Goal: Complete application form

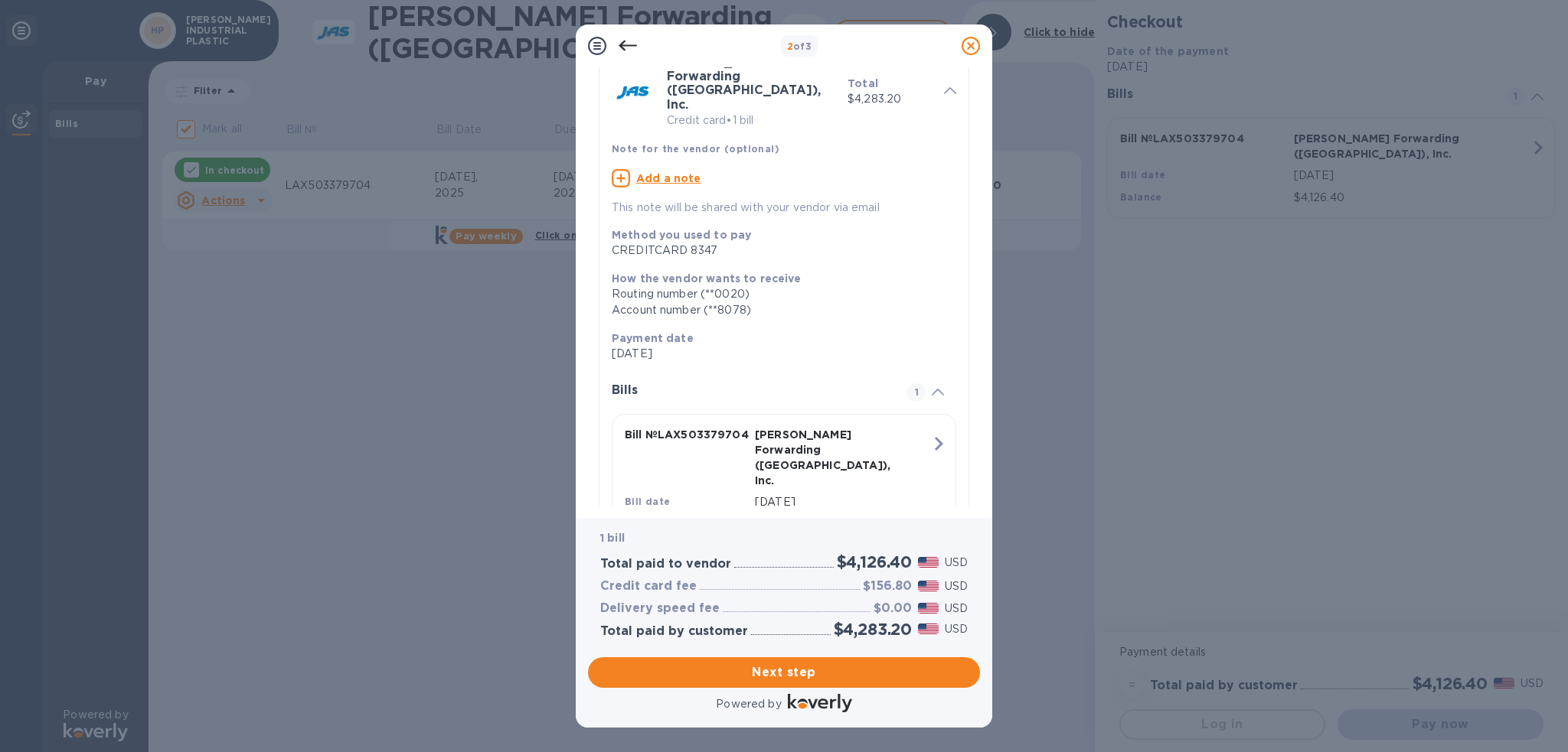
scroll to position [98, 0]
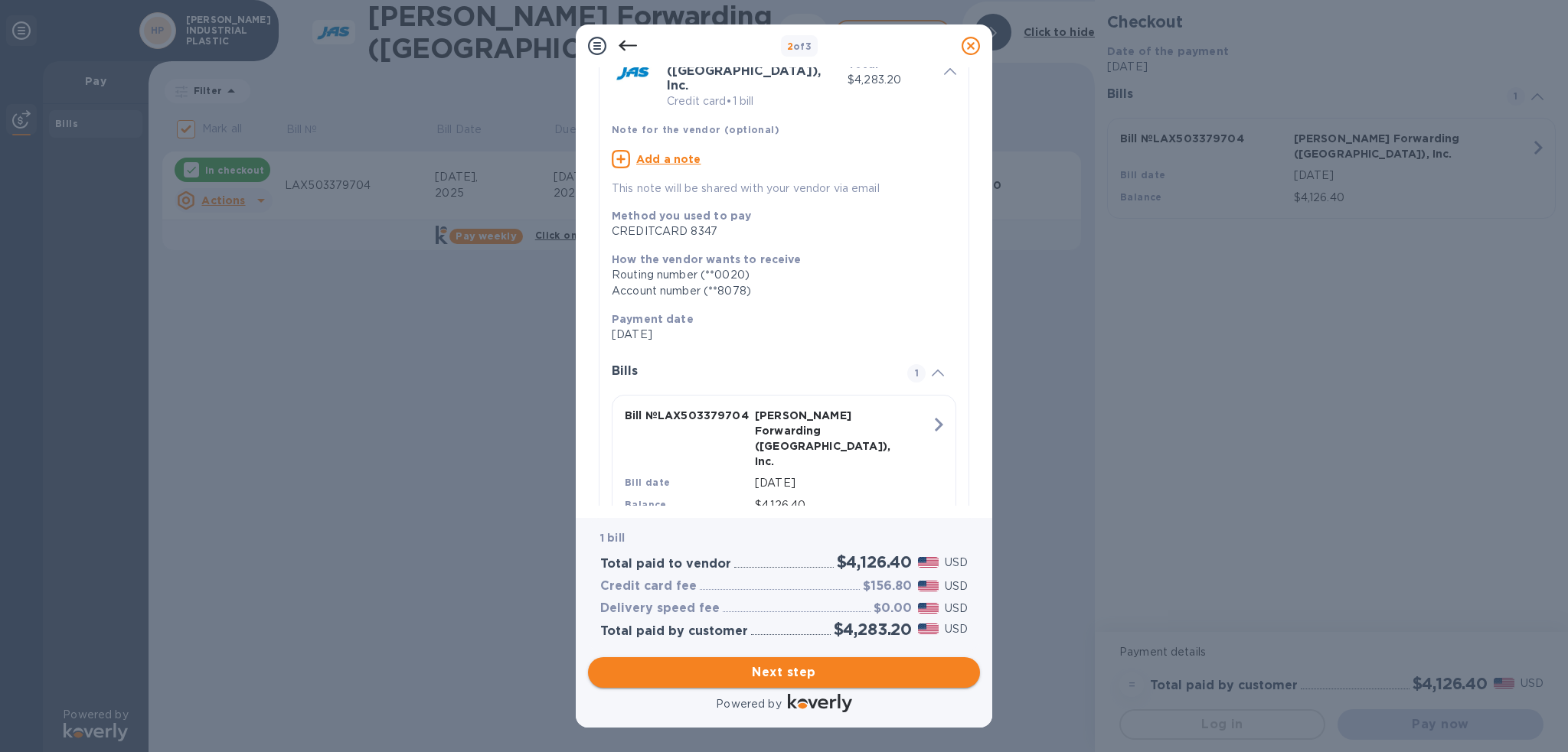
click at [783, 676] on span "Next step" at bounding box center [784, 673] width 368 height 18
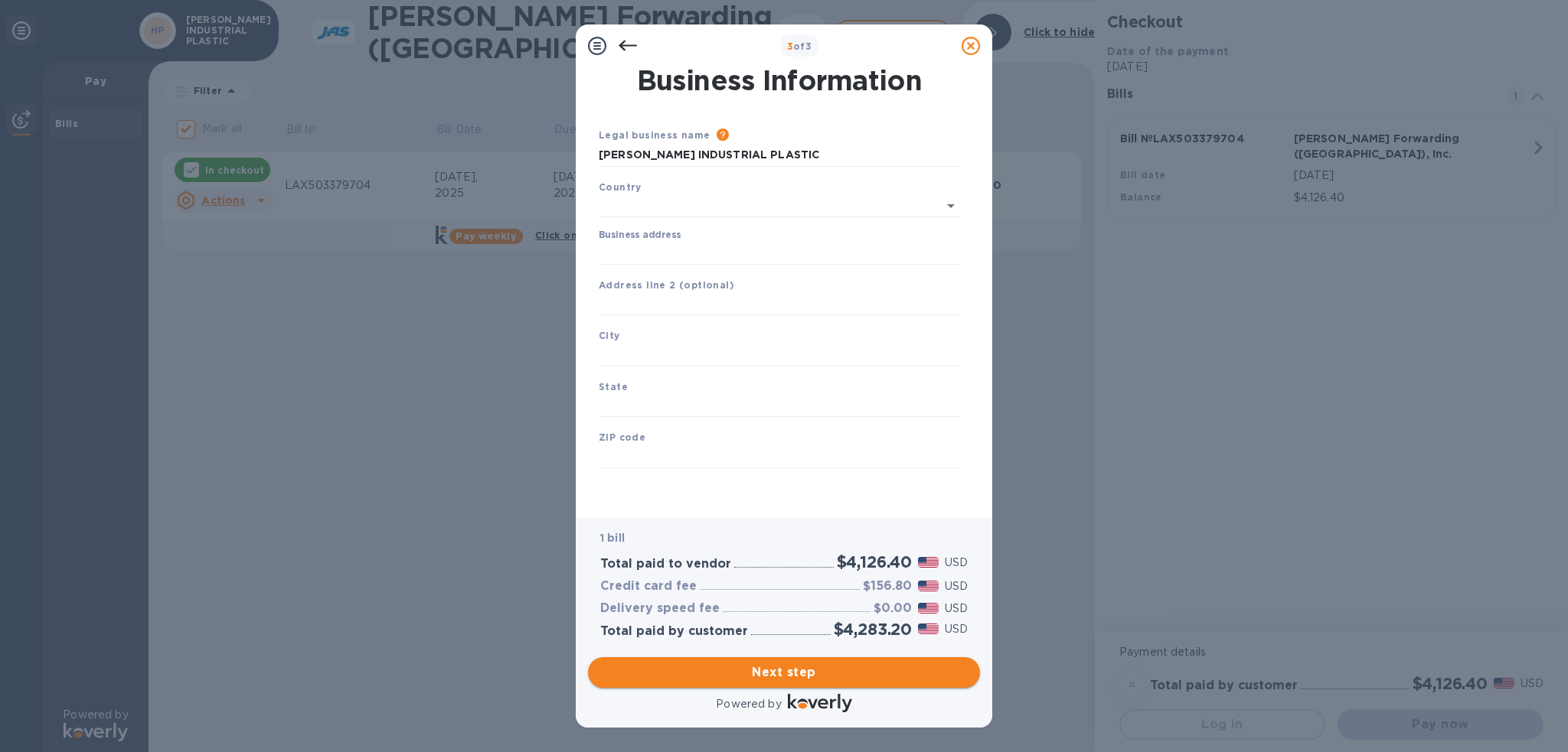
type input "[GEOGRAPHIC_DATA]"
click at [663, 251] on input "Business address" at bounding box center [779, 249] width 361 height 23
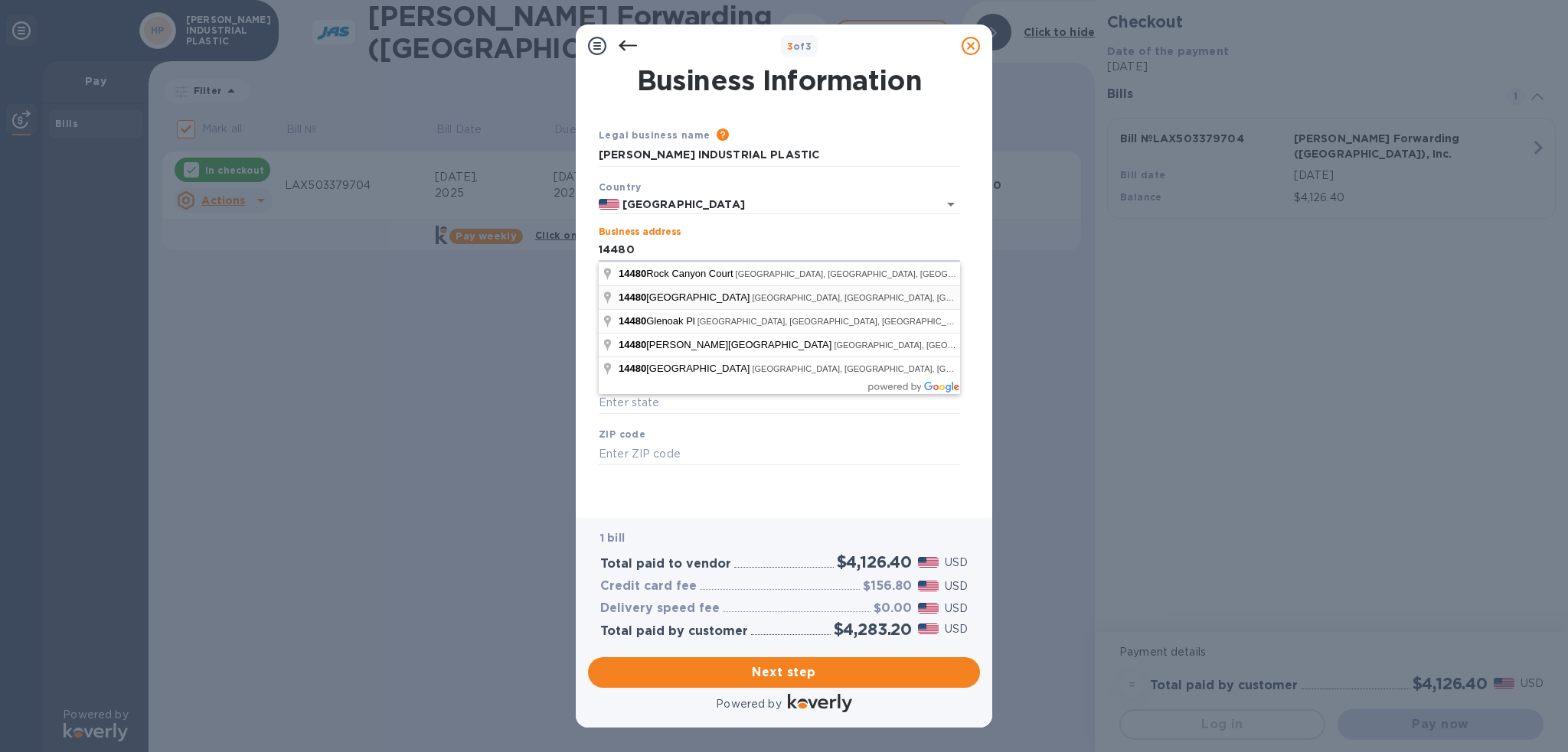
type input "[STREET_ADDRESS]"
type input "Chino"
type input "CA"
type input "91710"
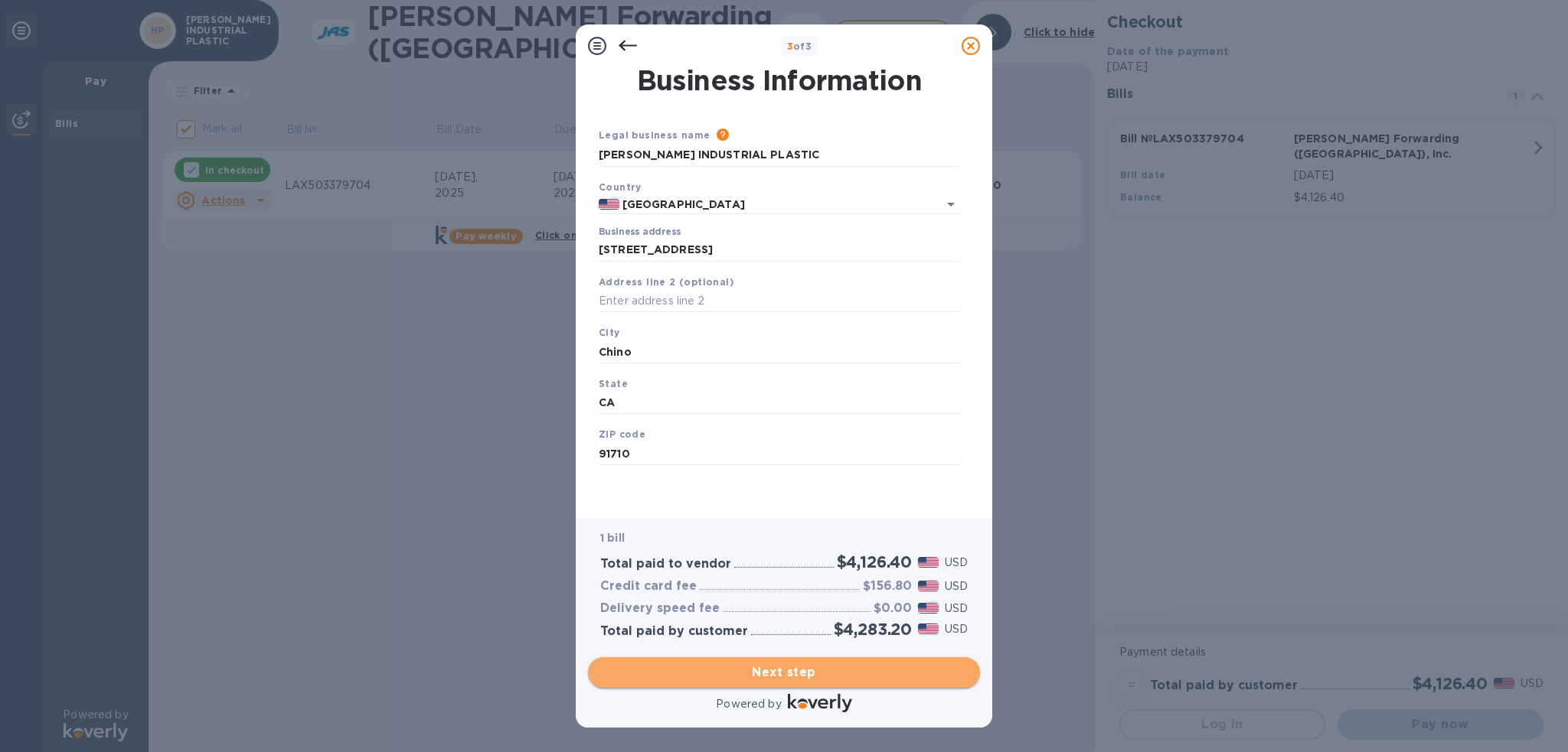
click at [787, 674] on span "Next step" at bounding box center [784, 673] width 368 height 18
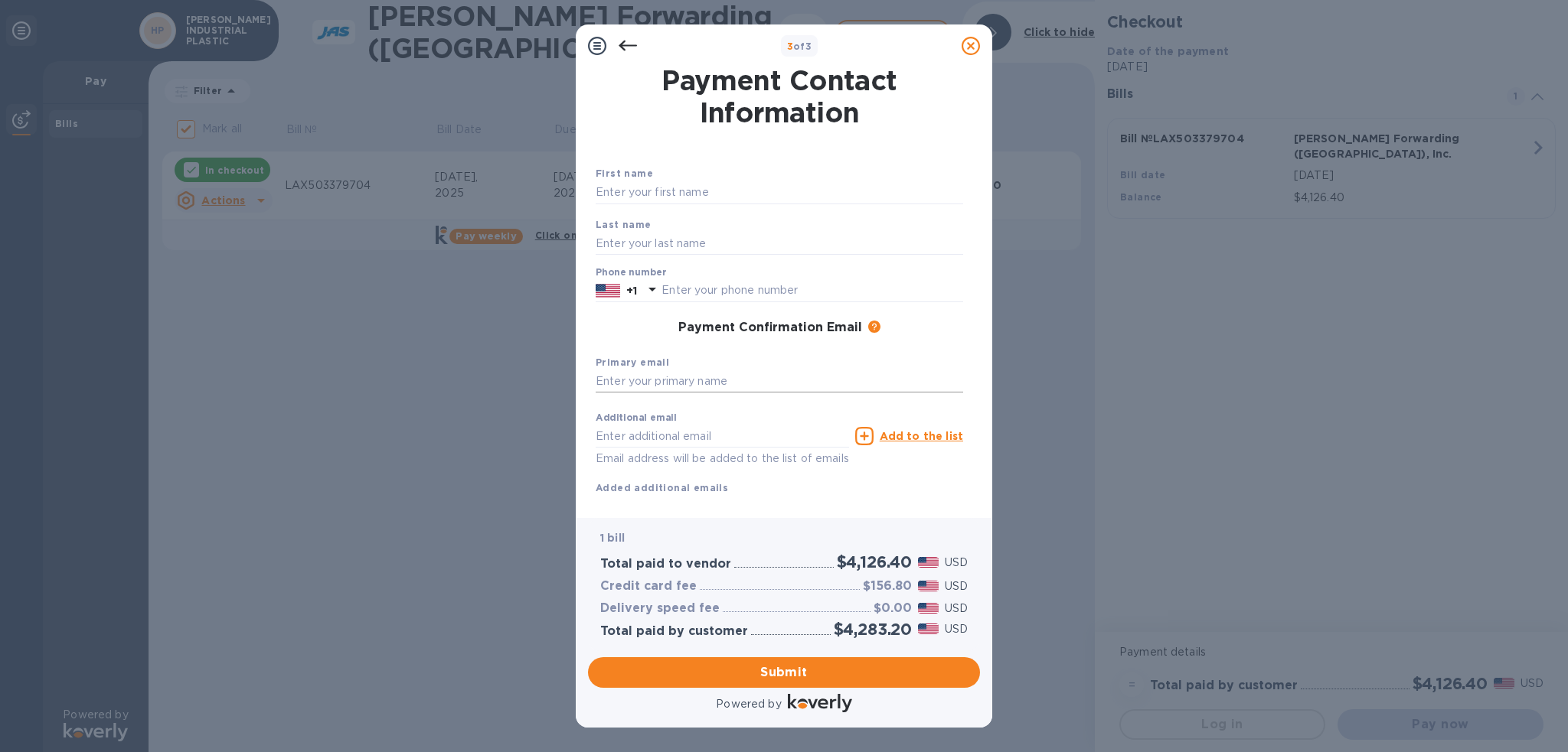
click at [682, 385] on input "text" at bounding box center [779, 381] width 368 height 23
type input "[EMAIL_ADDRESS][DOMAIN_NAME]"
click at [789, 679] on span "Submit" at bounding box center [784, 673] width 368 height 18
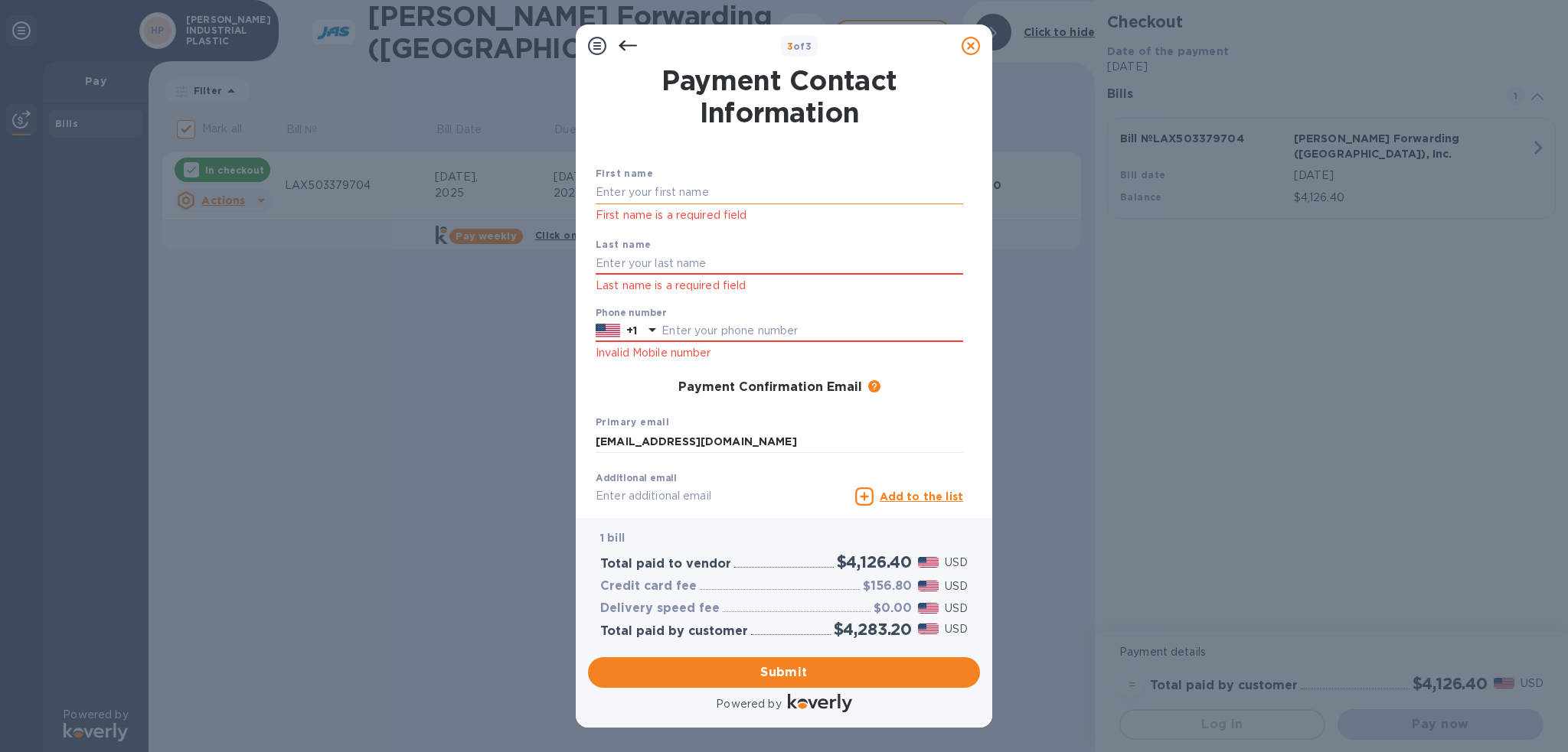
click at [652, 184] on input "text" at bounding box center [779, 192] width 368 height 23
type input "[PERSON_NAME]"
click at [662, 267] on input "text" at bounding box center [779, 263] width 368 height 23
type input "SABIO"
click at [676, 333] on input "text" at bounding box center [812, 331] width 301 height 23
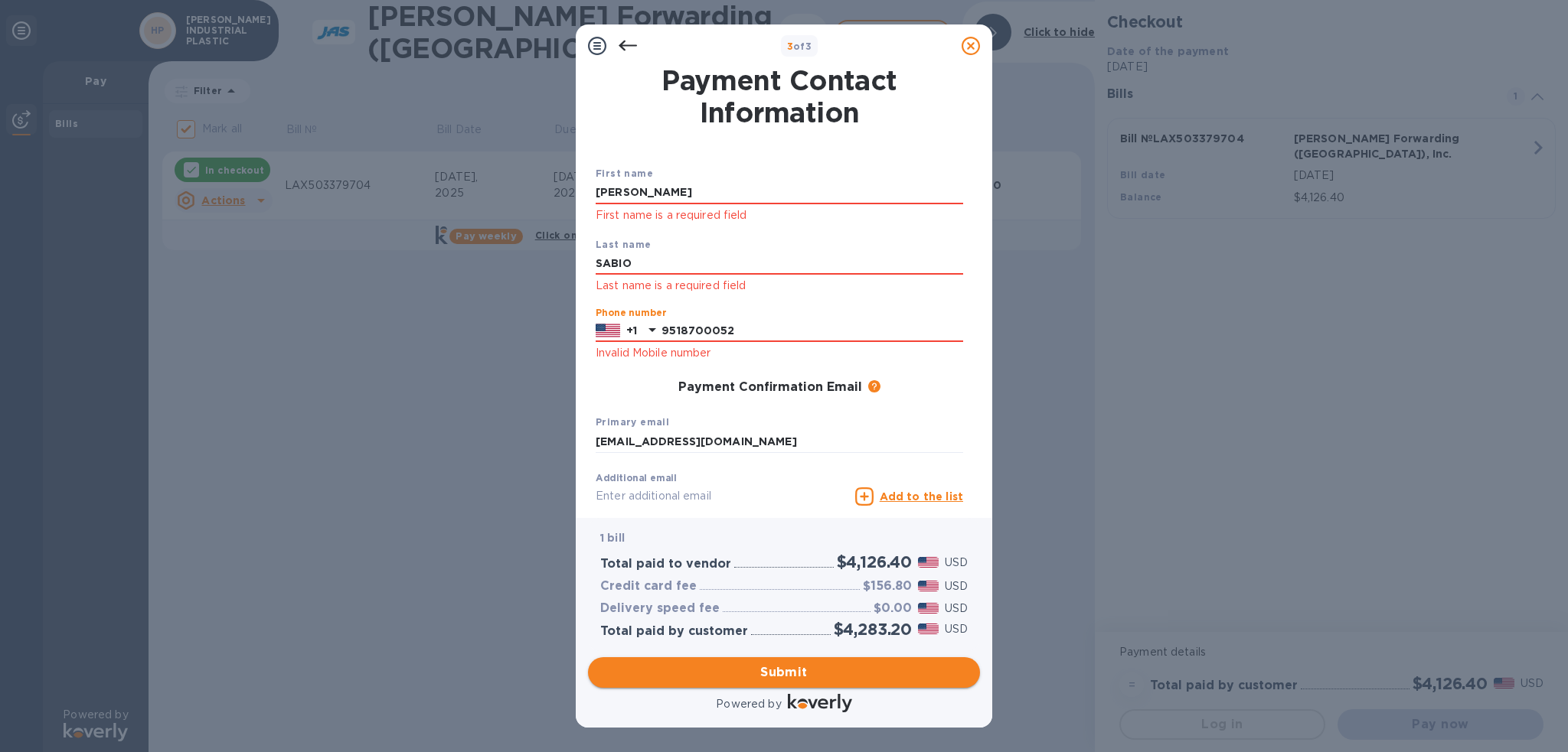
type input "9518700052"
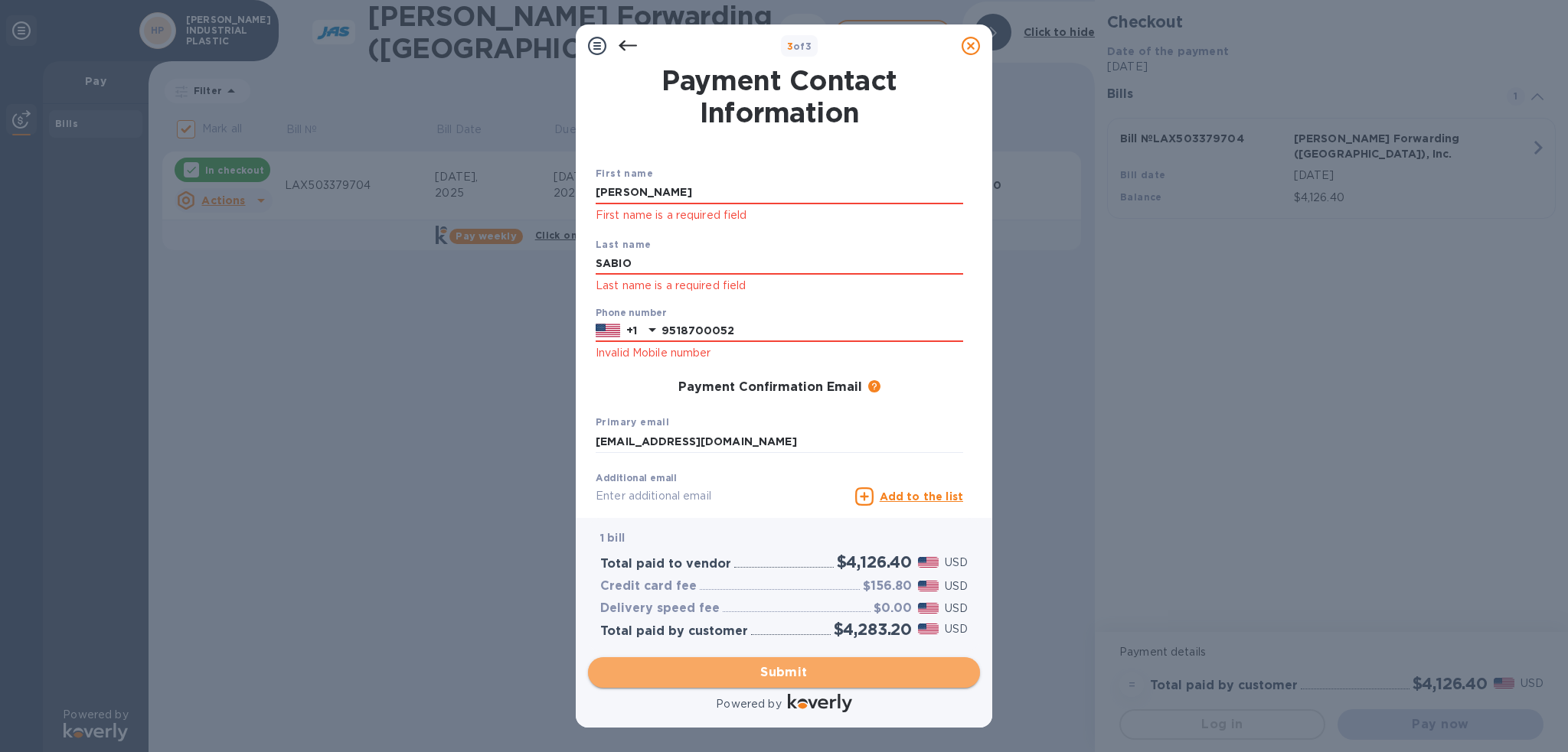
click at [782, 676] on span "Submit" at bounding box center [784, 673] width 368 height 18
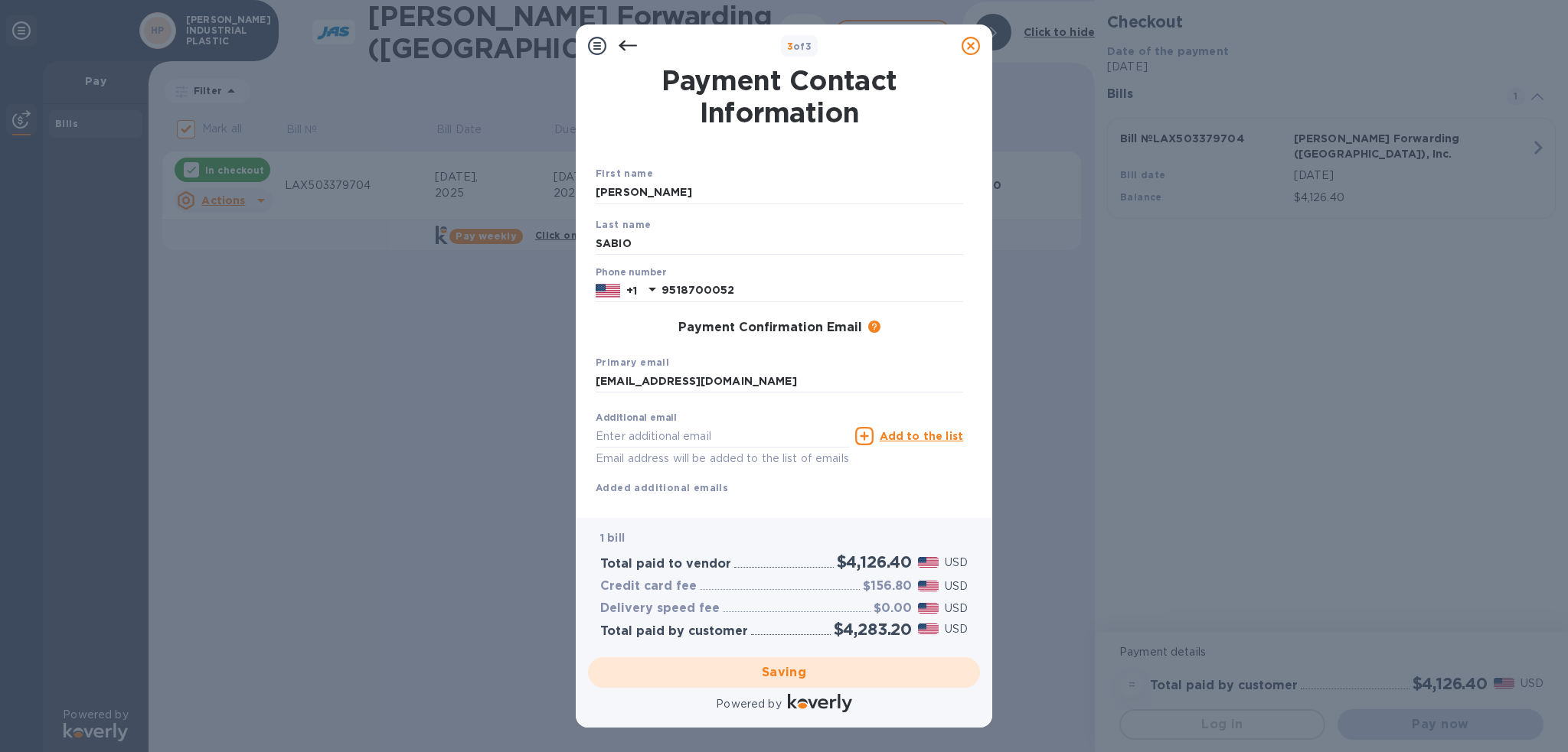
checkbox input "false"
